Goal: Complete application form

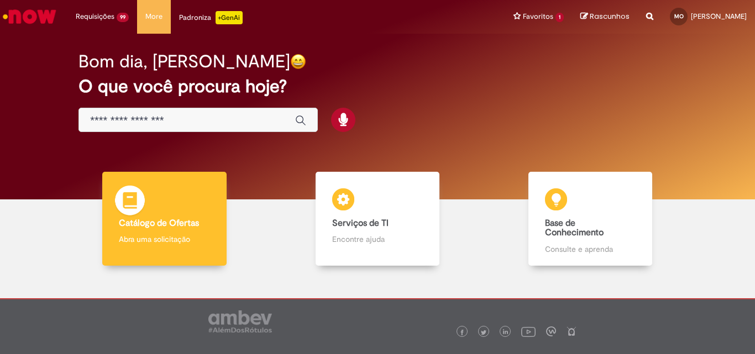
click at [139, 183] on div "Catálogo de Ofertas Catálogo de Ofertas Abra uma solicitação" at bounding box center [164, 219] width 124 height 94
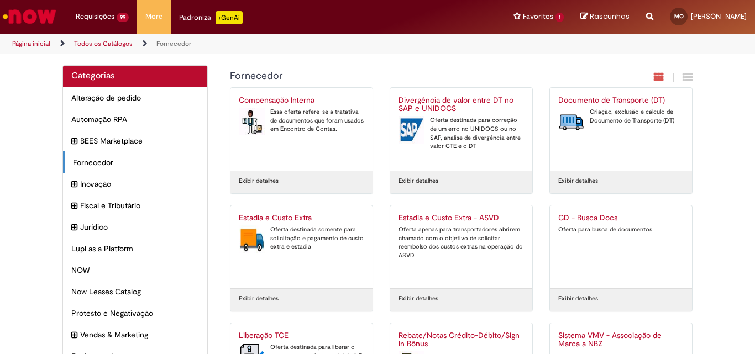
click at [297, 265] on div "Estadia e Custo Extra Oferta destinada somente para solicitação e pagamento de …" at bounding box center [301, 247] width 125 height 66
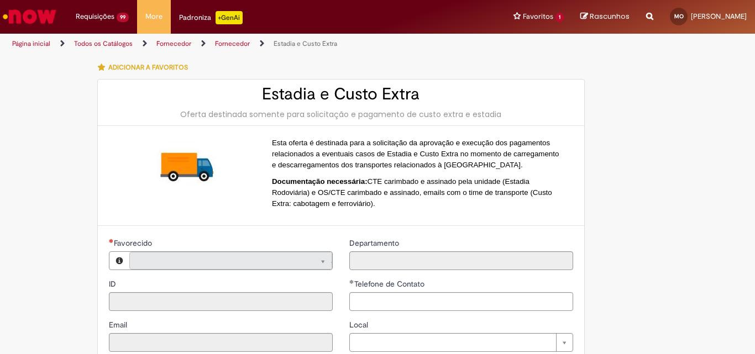
type input "**********"
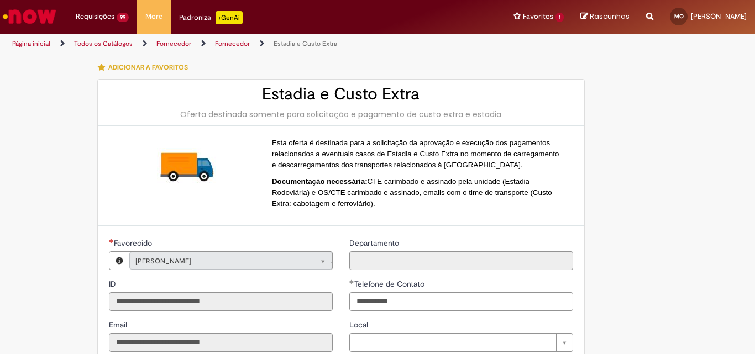
type input "**********"
